Goal: Information Seeking & Learning: Learn about a topic

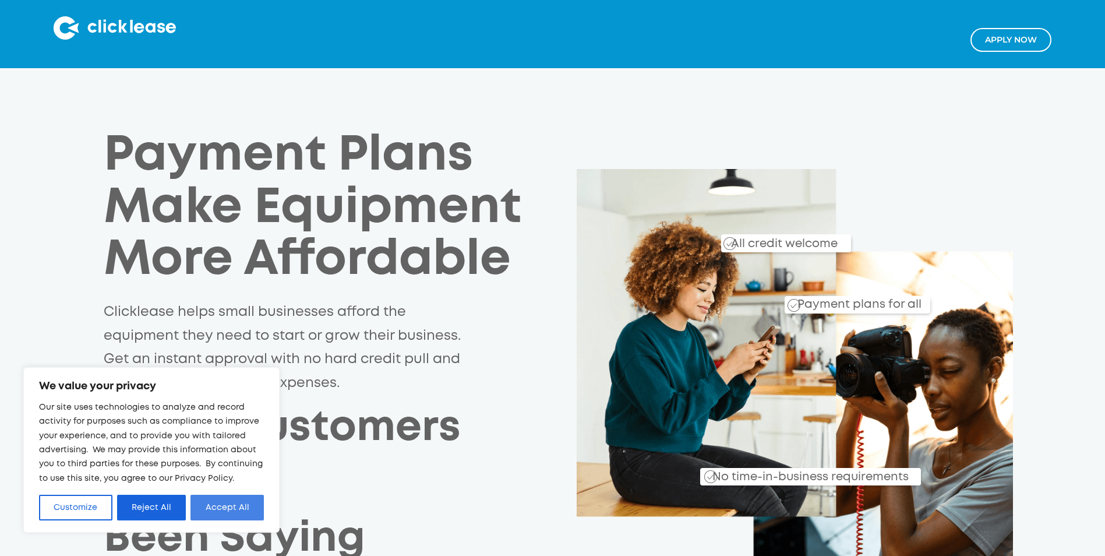
click at [227, 509] on button "Accept All" at bounding box center [227, 508] width 73 height 26
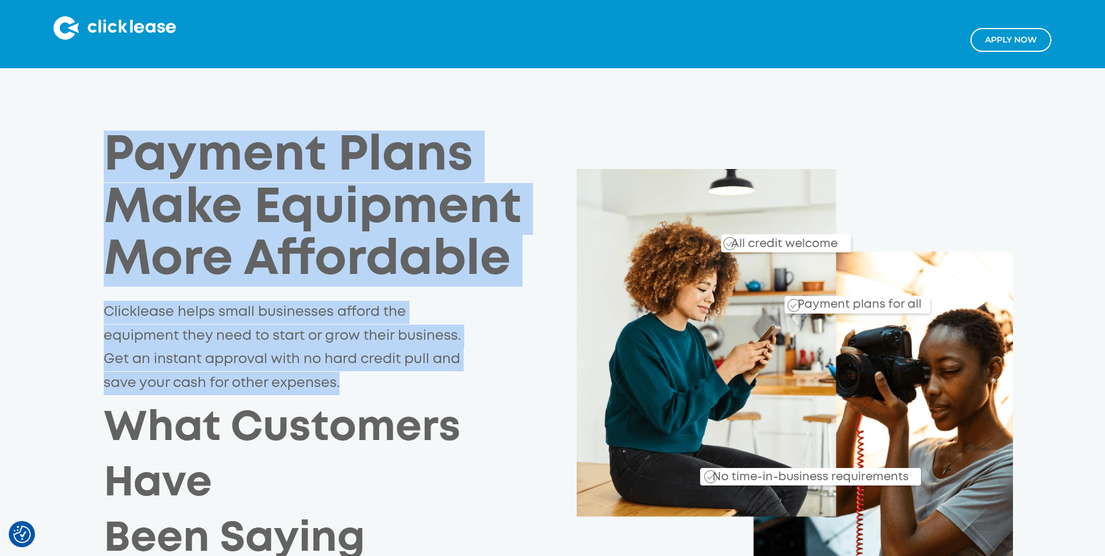
drag, startPoint x: 193, startPoint y: 174, endPoint x: 423, endPoint y: 373, distance: 303.6
click at [423, 373] on div "Payment Plans Make Equipment More Affordable Clicklease helps small businesses …" at bounding box center [341, 349] width 474 height 436
drag, startPoint x: 423, startPoint y: 373, endPoint x: 371, endPoint y: 383, distance: 52.8
click at [371, 383] on p "Clicklease helps small businesses afford the equipment they need to start or gr…" at bounding box center [286, 348] width 364 height 94
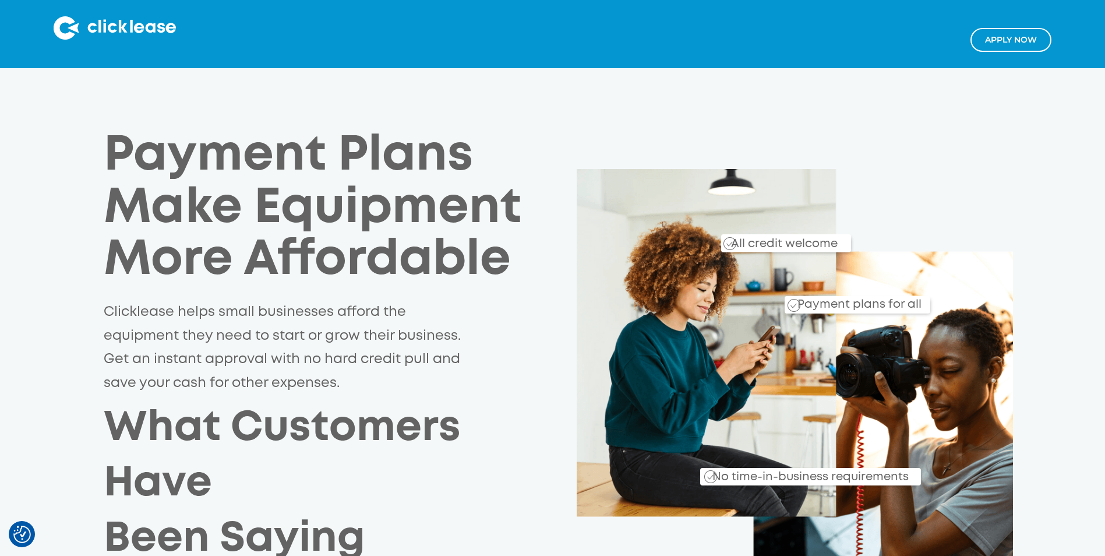
click at [744, 132] on div "Payment Plans Make Equipment More Affordable Clicklease helps small businesses …" at bounding box center [552, 384] width 931 height 506
click at [1015, 103] on div "Payment Plans Make Equipment More Affordable Clicklease helps small businesses …" at bounding box center [552, 382] width 1105 height 628
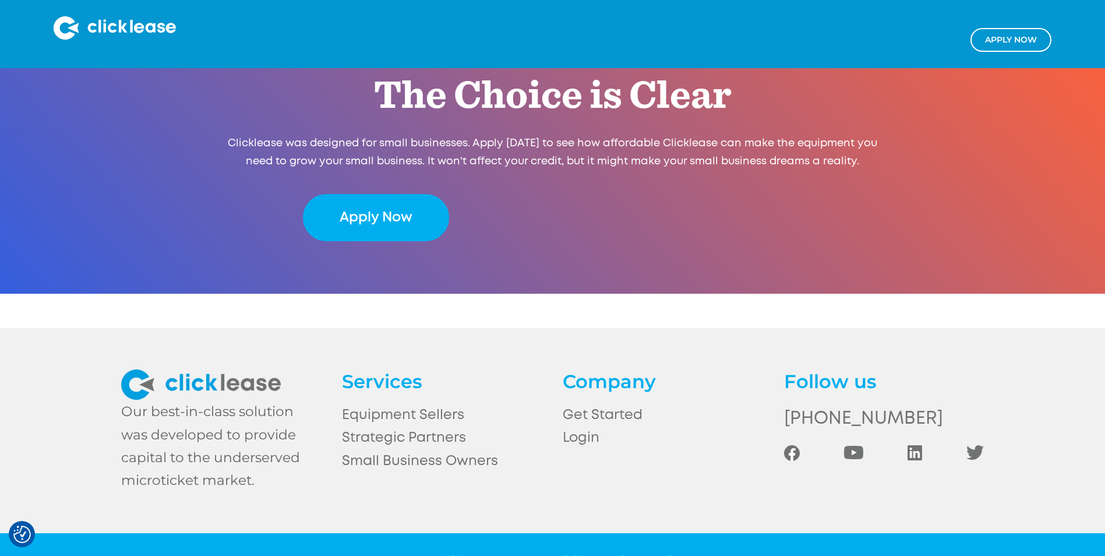
scroll to position [2450, 0]
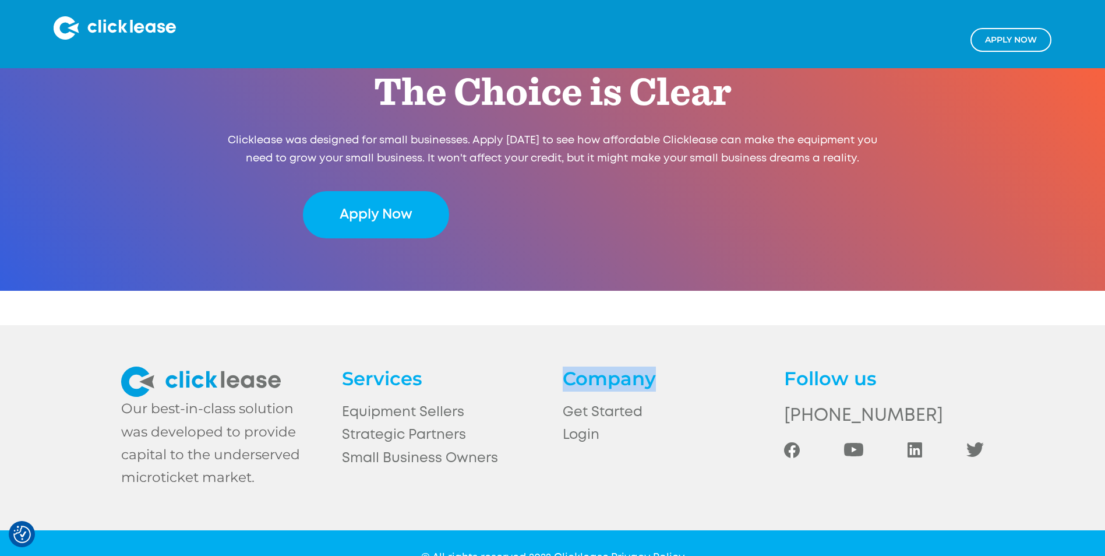
drag, startPoint x: 568, startPoint y: 341, endPoint x: 727, endPoint y: 358, distance: 160.0
click at [727, 367] on h4 "Company" at bounding box center [663, 379] width 200 height 25
drag, startPoint x: 727, startPoint y: 358, endPoint x: 478, endPoint y: 350, distance: 249.0
click at [478, 367] on h4 "Services" at bounding box center [442, 379] width 200 height 25
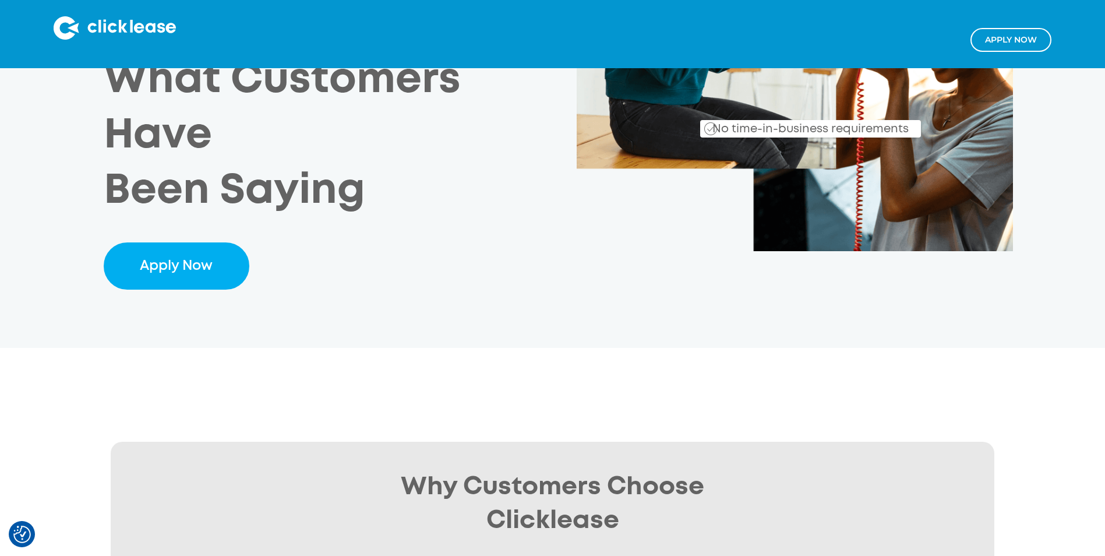
scroll to position [0, 0]
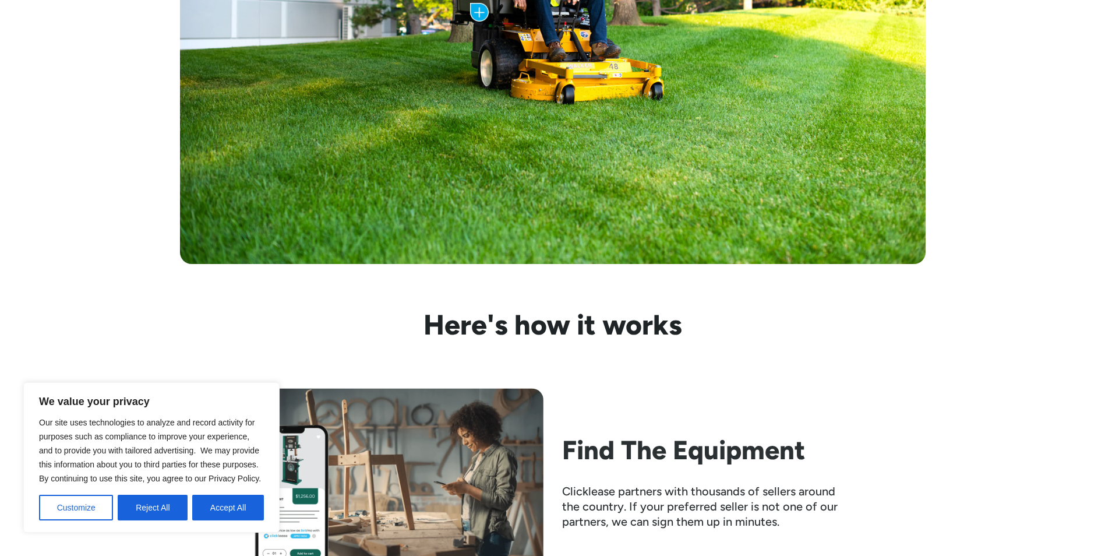
scroll to position [816, 0]
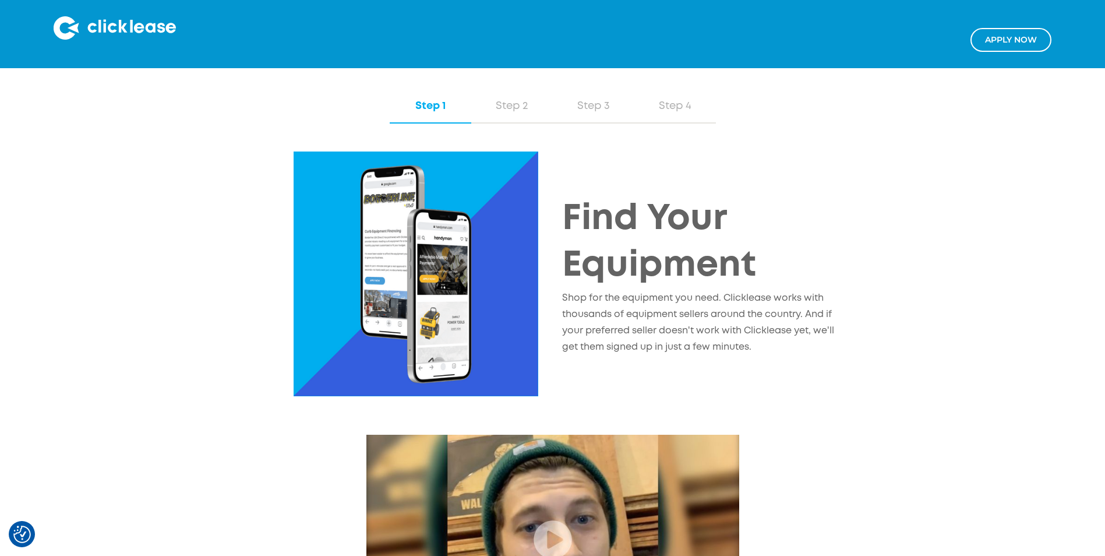
scroll to position [1282, 0]
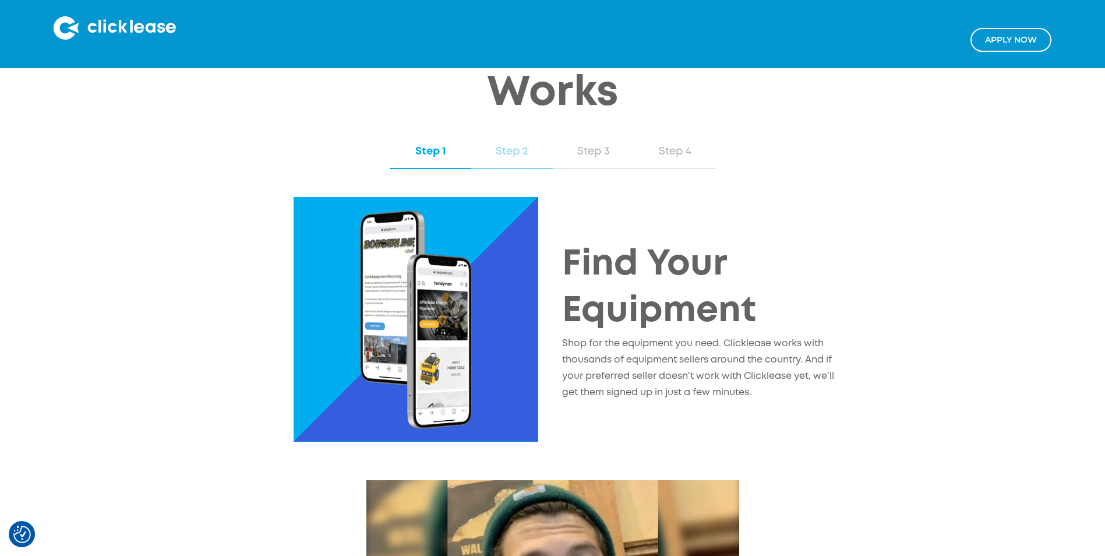
click at [522, 144] on div "Step 2" at bounding box center [512, 151] width 58 height 15
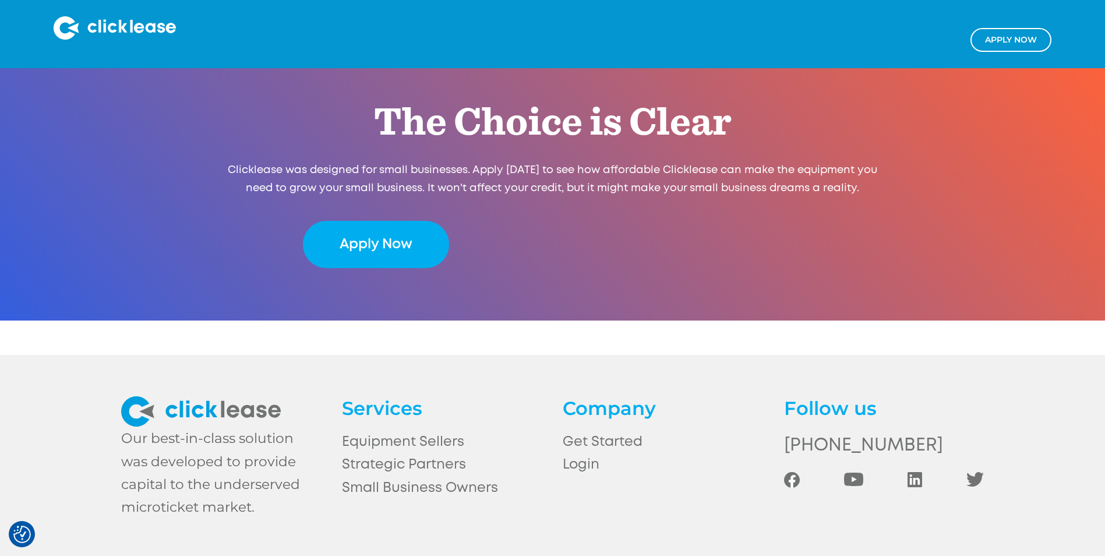
scroll to position [2450, 0]
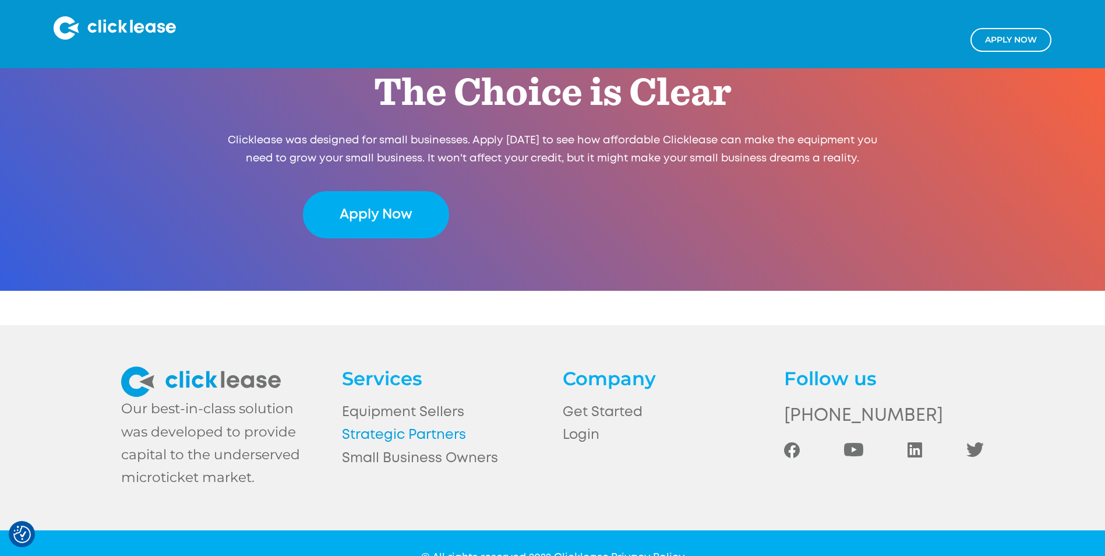
click at [437, 424] on link "Strategic Partners" at bounding box center [442, 435] width 200 height 23
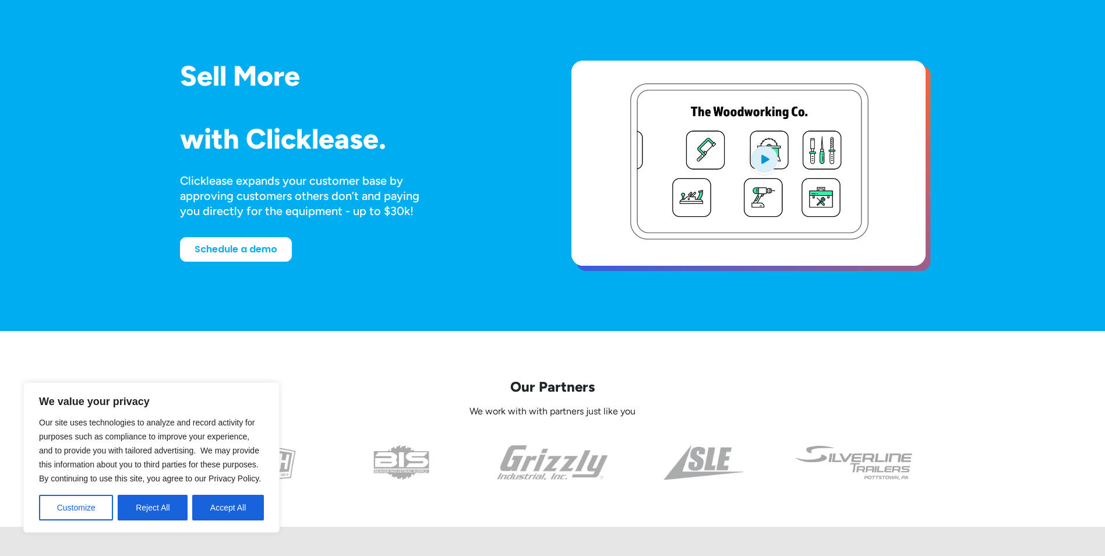
scroll to position [233, 0]
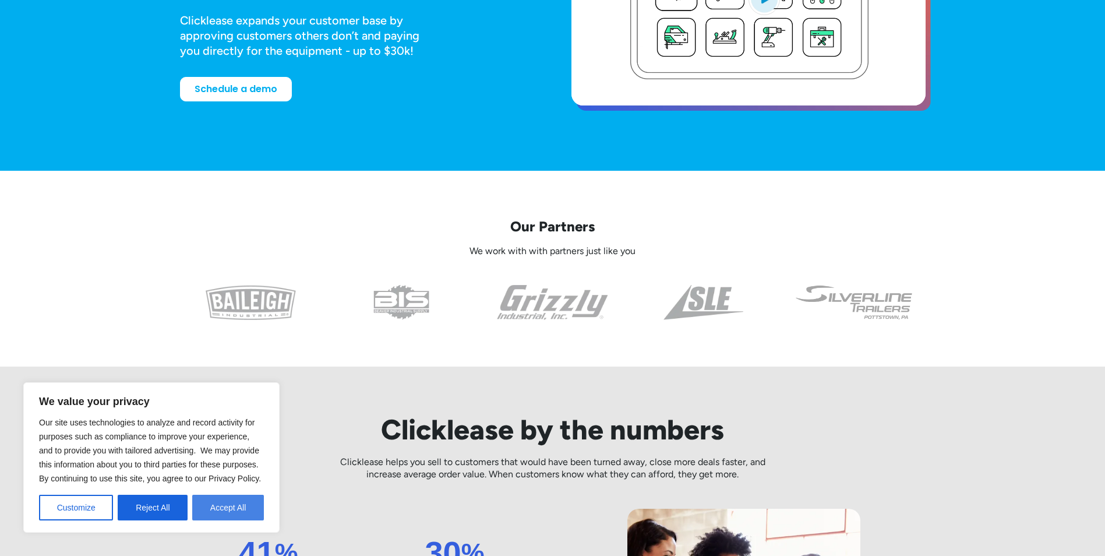
click at [212, 512] on button "Accept All" at bounding box center [228, 508] width 72 height 26
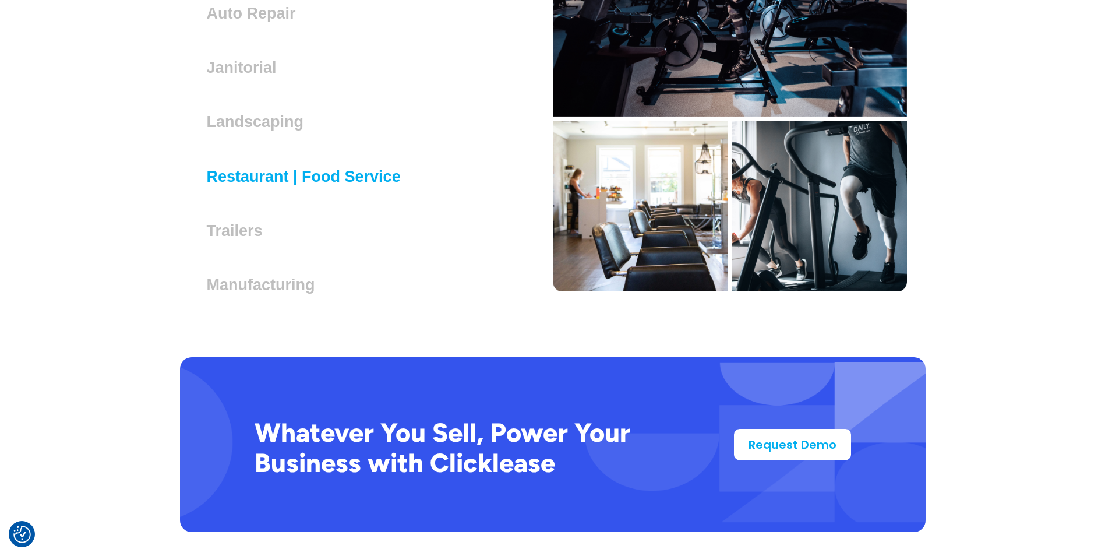
scroll to position [3567, 0]
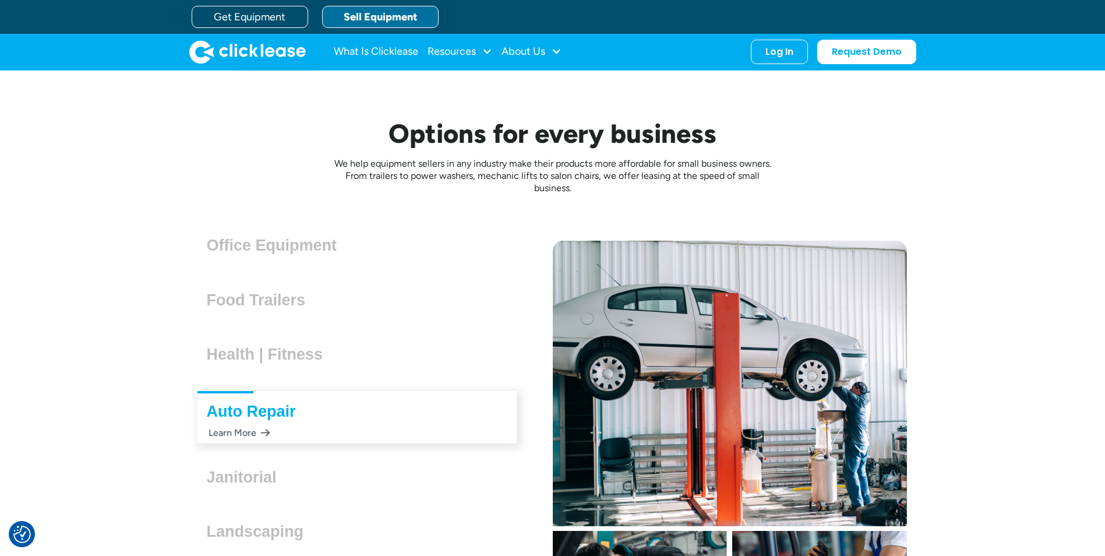
scroll to position [3101, 0]
